Goal: Task Accomplishment & Management: Manage account settings

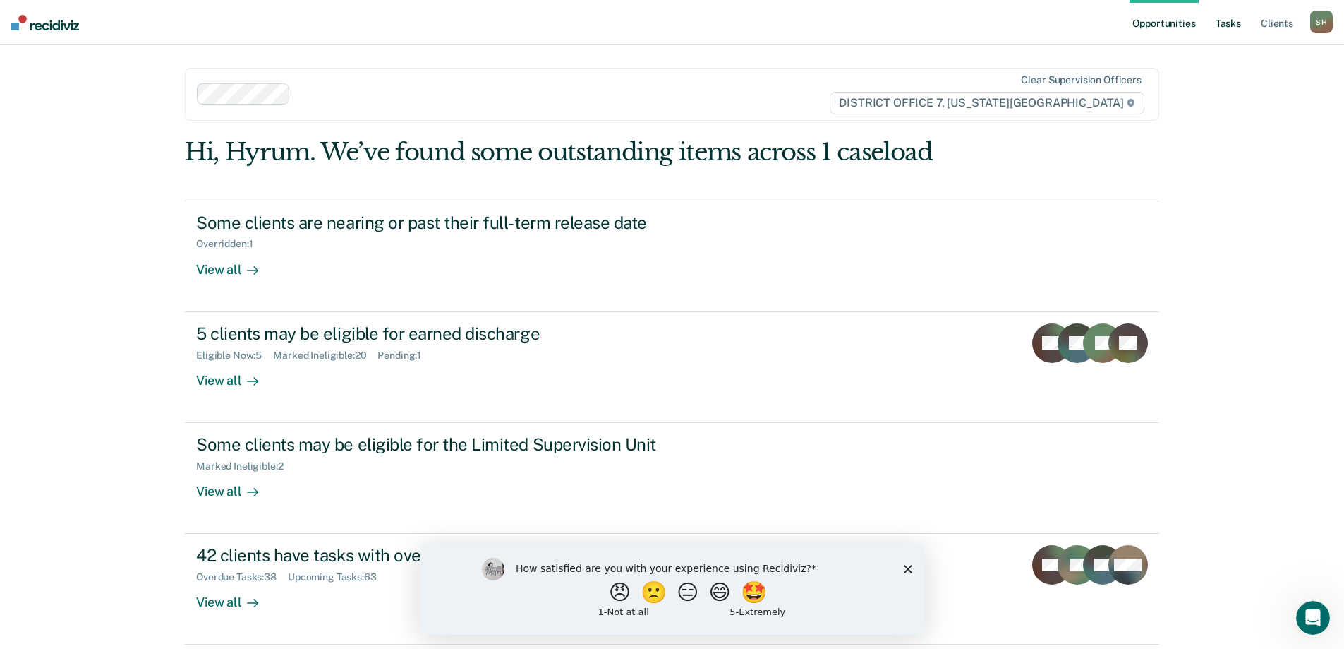
click at [1227, 27] on link "Tasks" at bounding box center [1228, 22] width 31 height 45
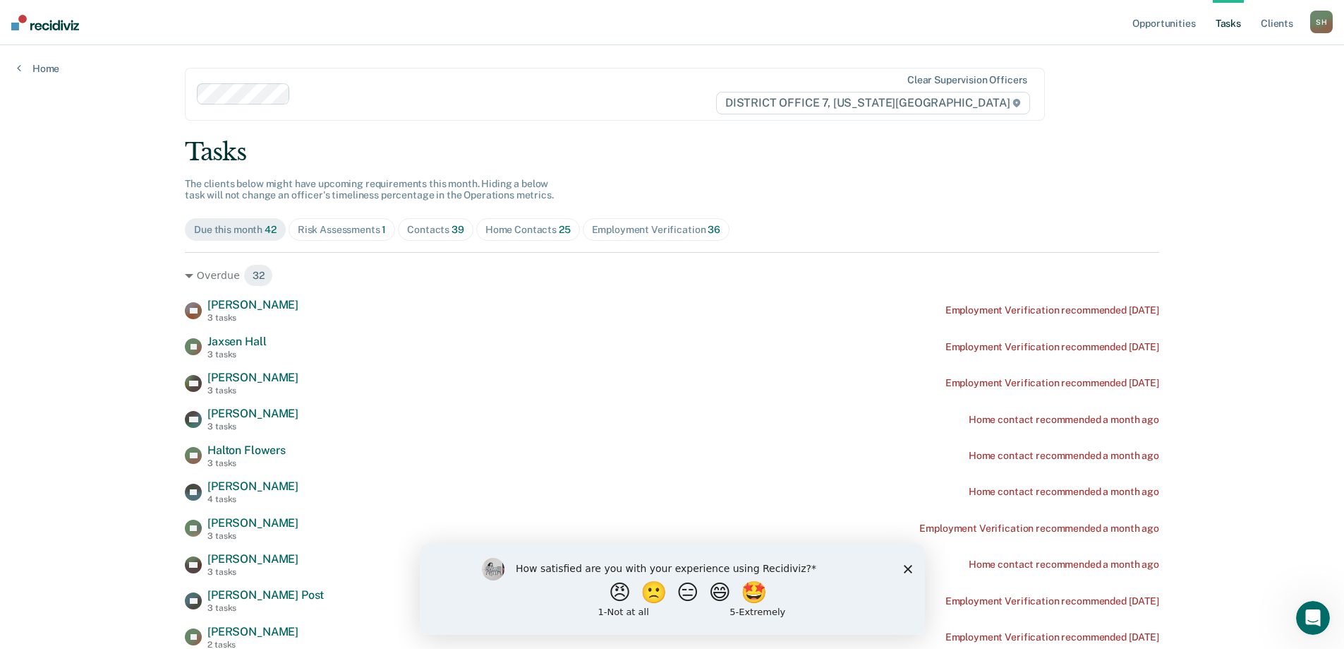
click at [346, 225] on div "Risk Assessments 1" at bounding box center [342, 230] width 89 height 12
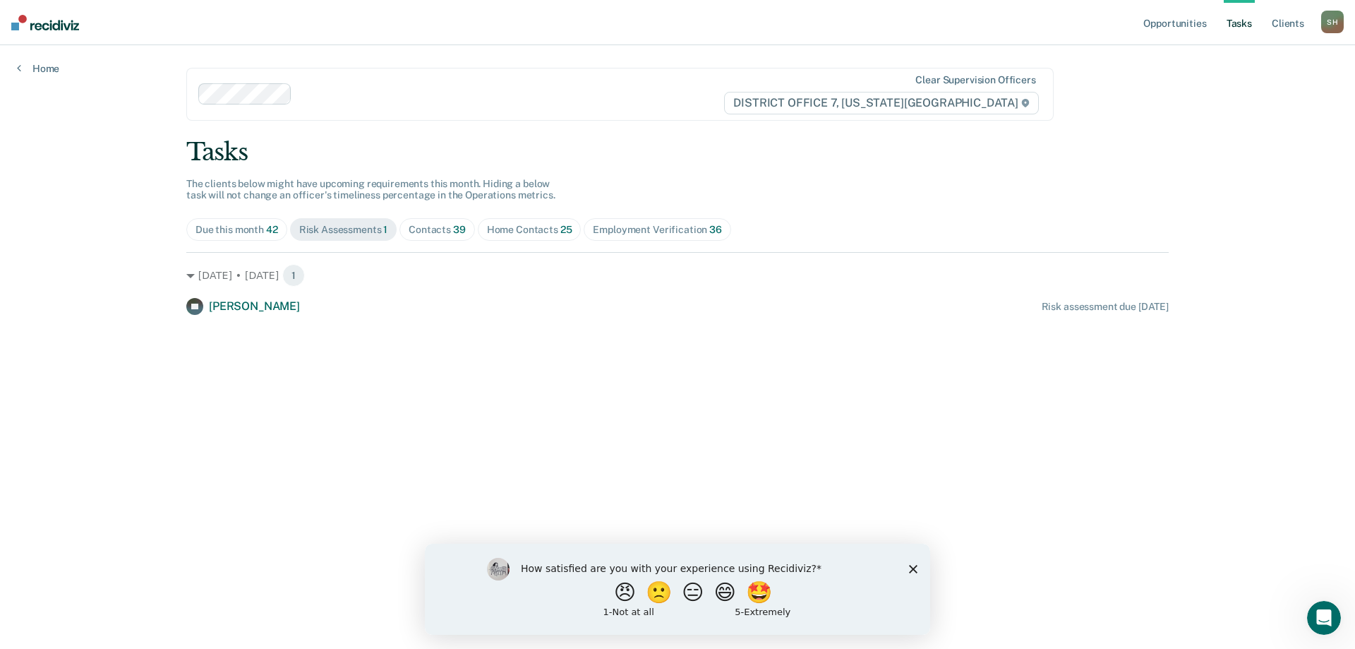
click at [440, 229] on div "Contacts 39" at bounding box center [437, 230] width 57 height 12
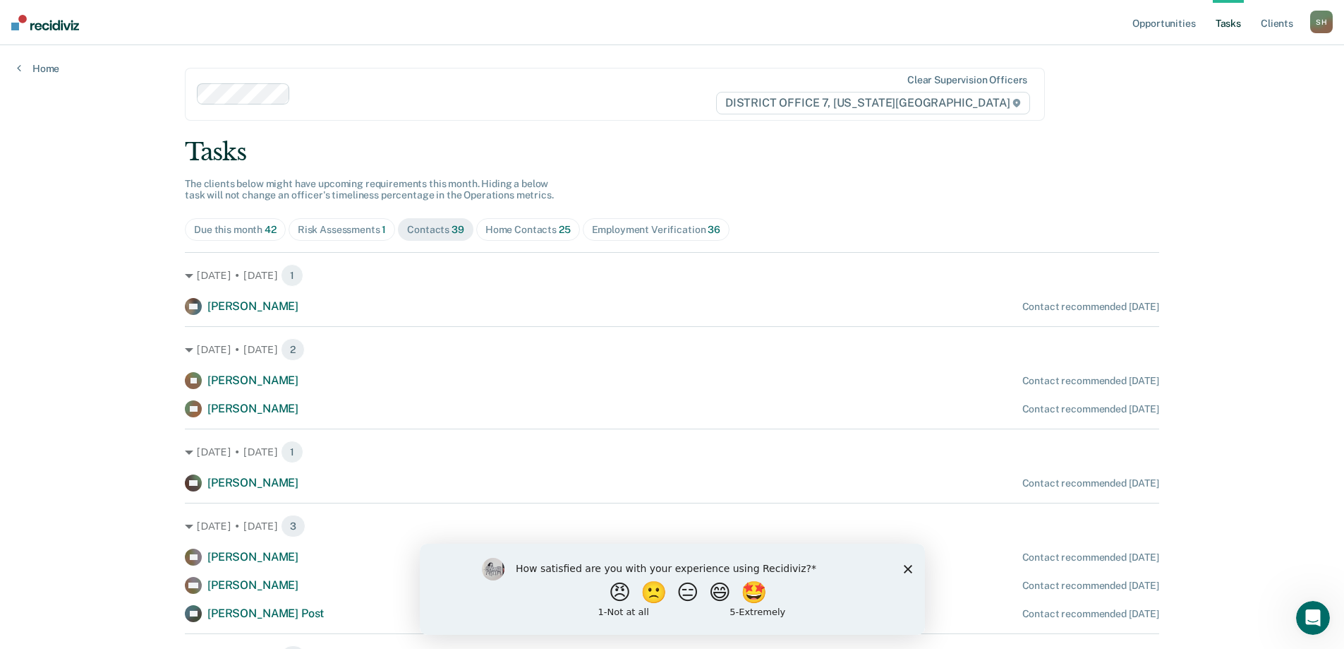
click at [905, 566] on icon "Close survey" at bounding box center [907, 568] width 8 height 8
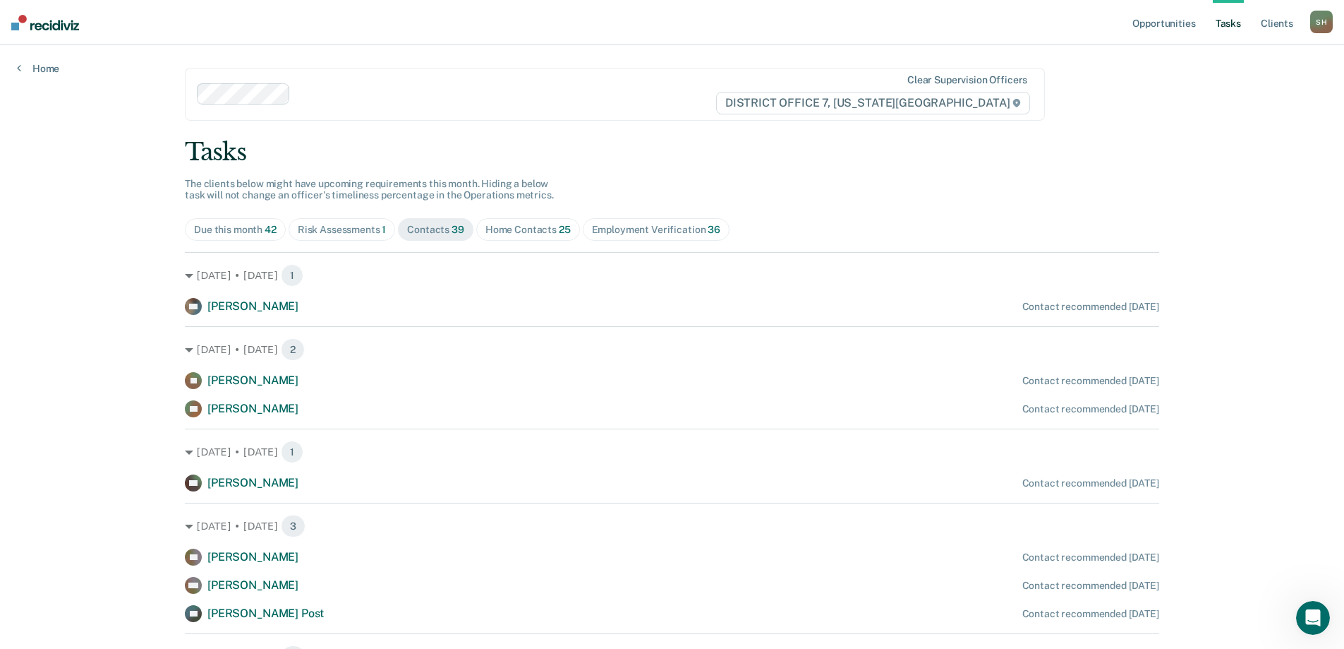
click at [907, 566] on div "RB [PERSON_NAME] Contact recommended [DATE] WO [PERSON_NAME] Contact recommende…" at bounding box center [672, 584] width 975 height 73
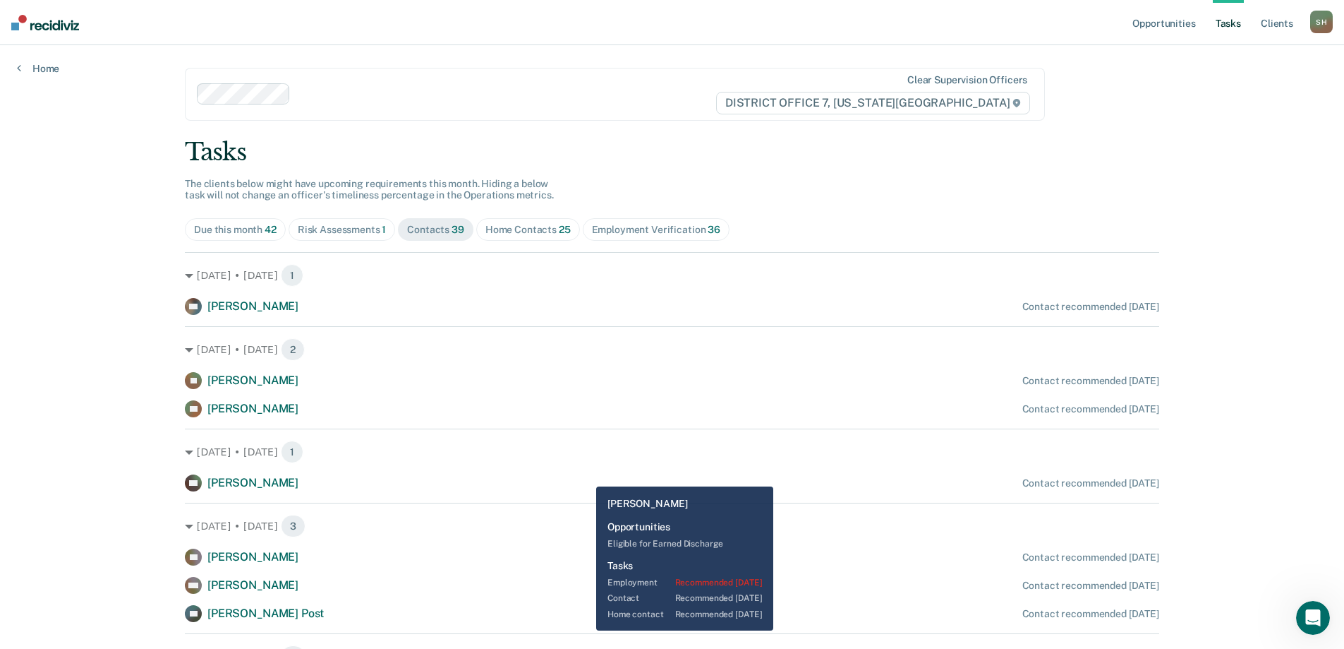
click at [586, 476] on div "CH [PERSON_NAME] Contact recommended [DATE]" at bounding box center [672, 482] width 975 height 17
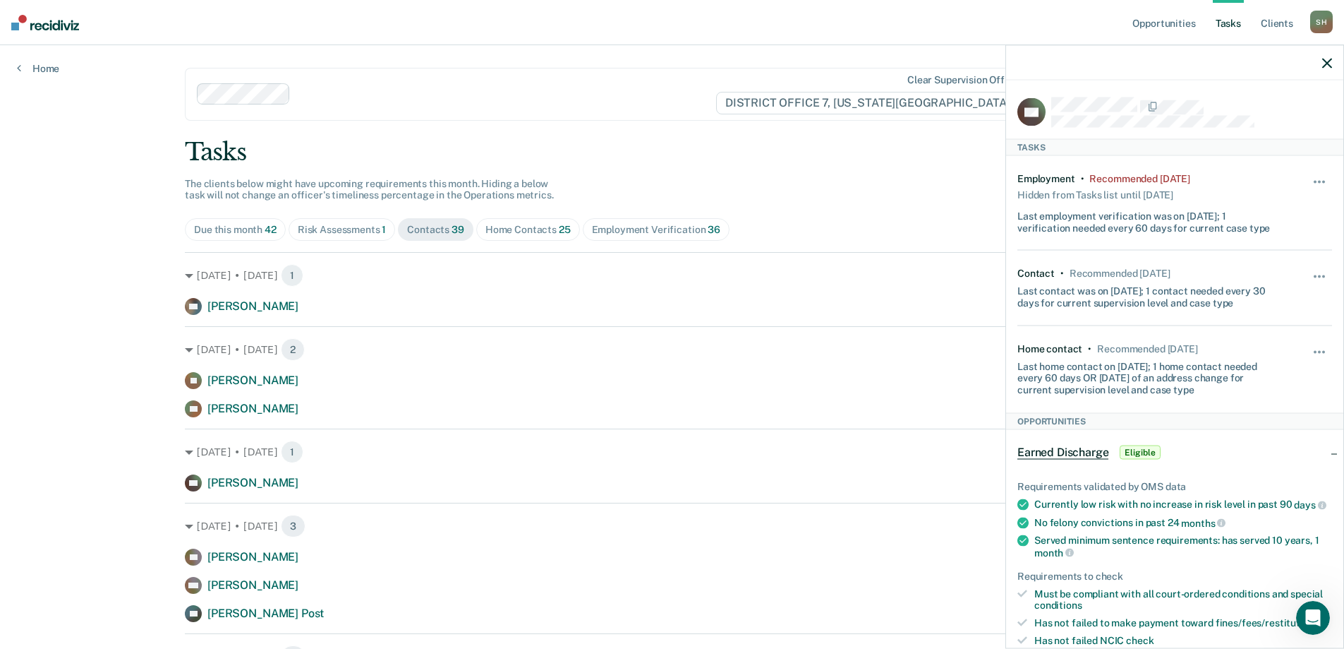
click at [1324, 63] on icon "button" at bounding box center [1327, 63] width 10 height 10
